Goal: Find specific page/section: Find specific page/section

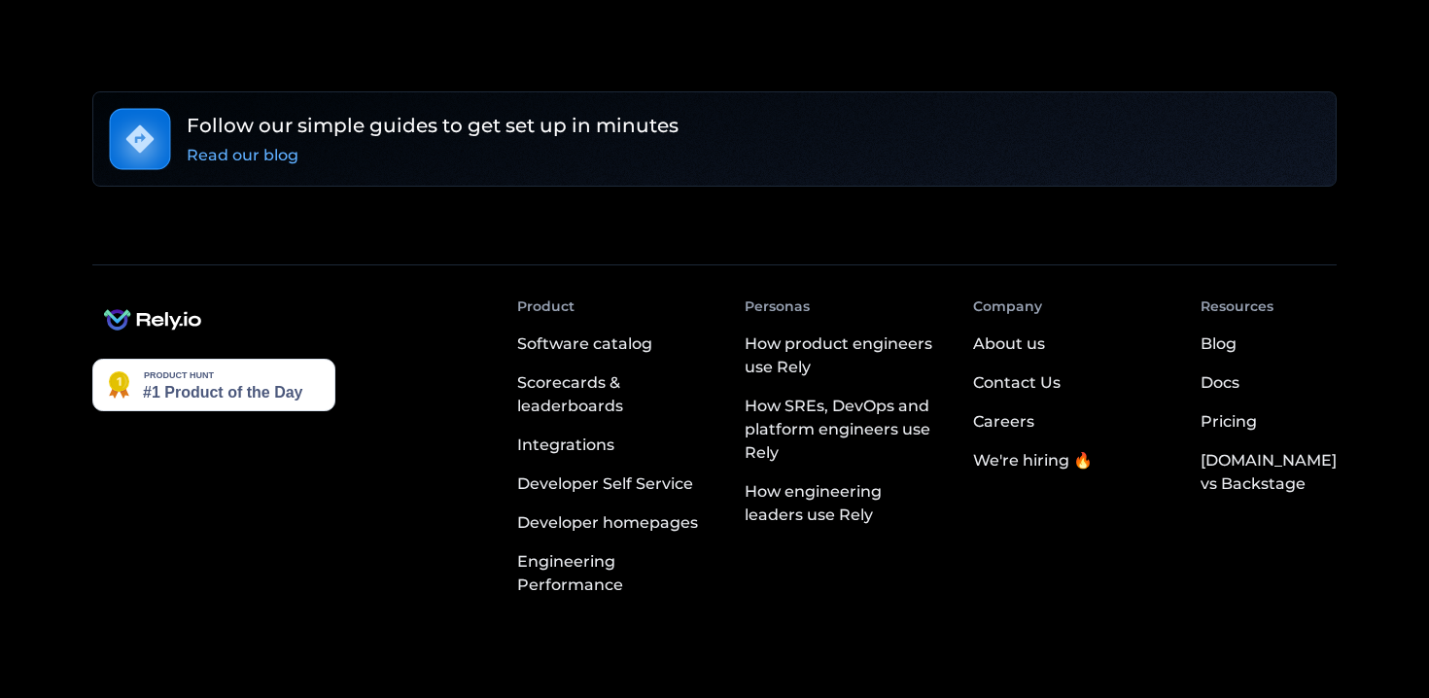
scroll to position [3631, 0]
click at [1034, 409] on div "Careers" at bounding box center [1003, 420] width 61 height 23
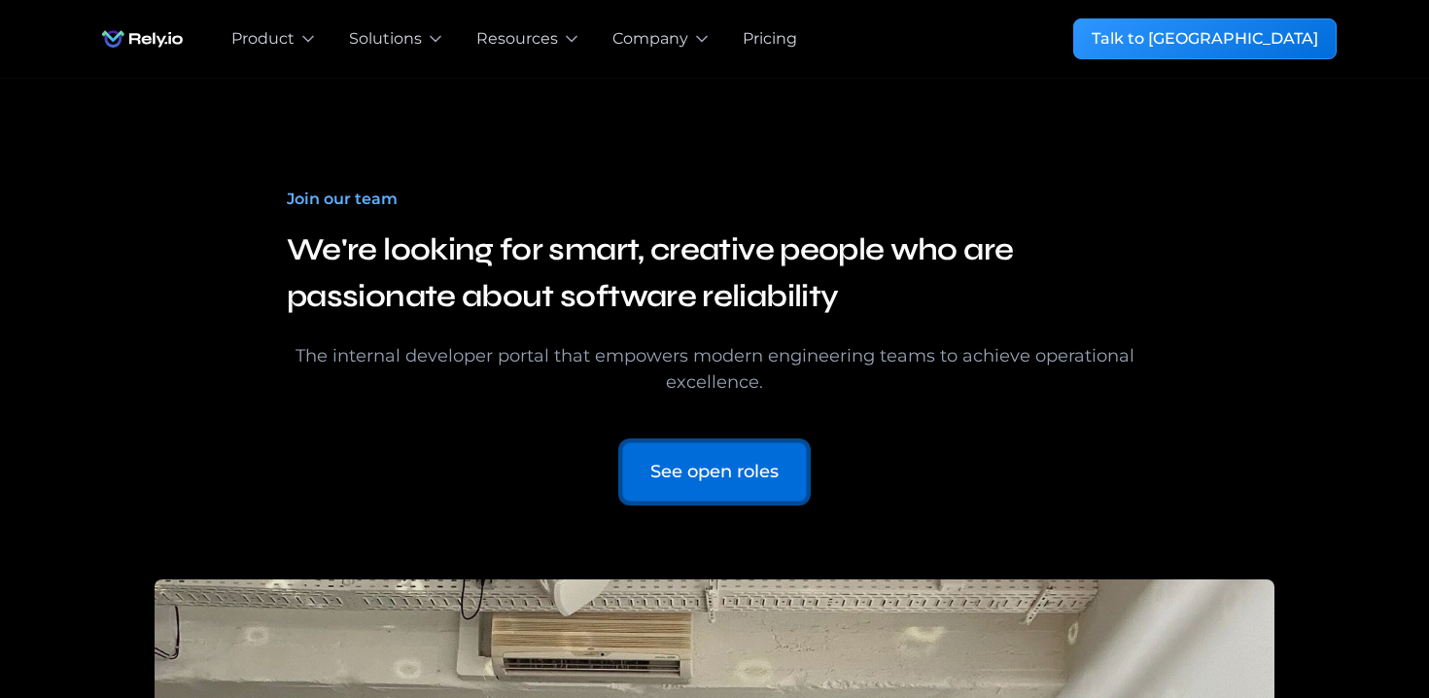
click at [692, 449] on link "See open roles" at bounding box center [714, 471] width 185 height 59
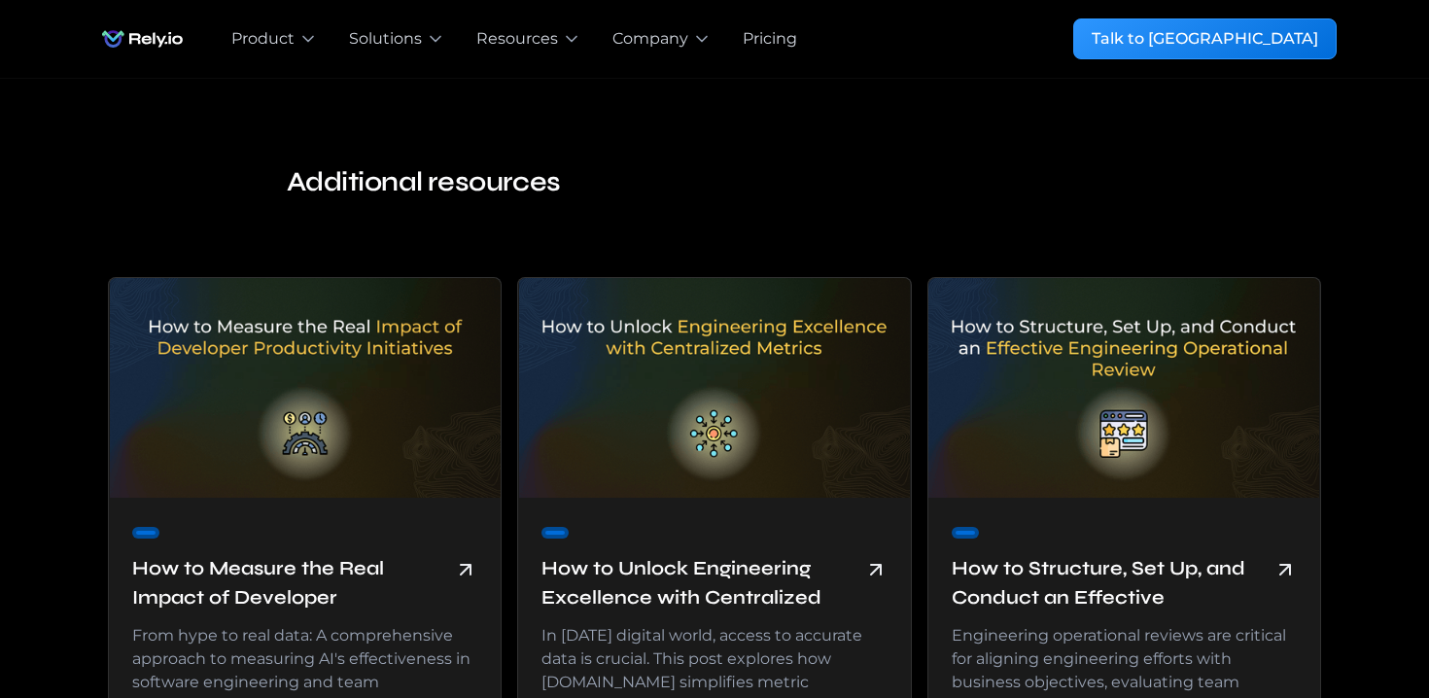
scroll to position [4498, 0]
